Goal: Navigation & Orientation: Find specific page/section

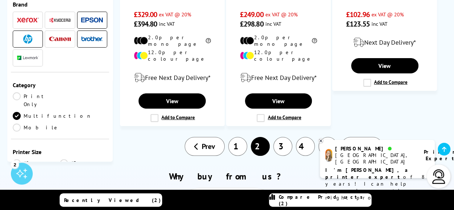
scroll to position [1237, 0]
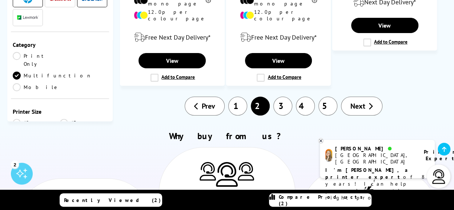
click at [235, 97] on link "1" at bounding box center [237, 106] width 19 height 19
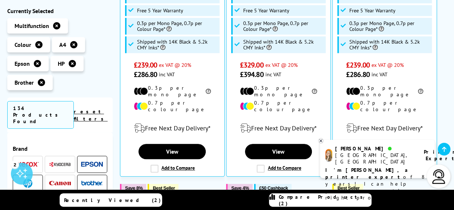
scroll to position [291, 0]
